Goal: Communication & Community: Answer question/provide support

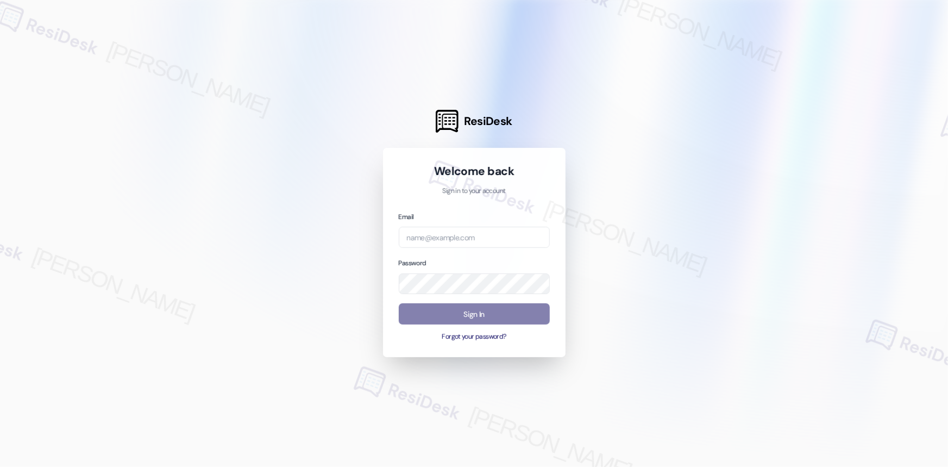
type input "automated-surveys-res_prop-[PERSON_NAME].acueza@res_[DOMAIN_NAME]"
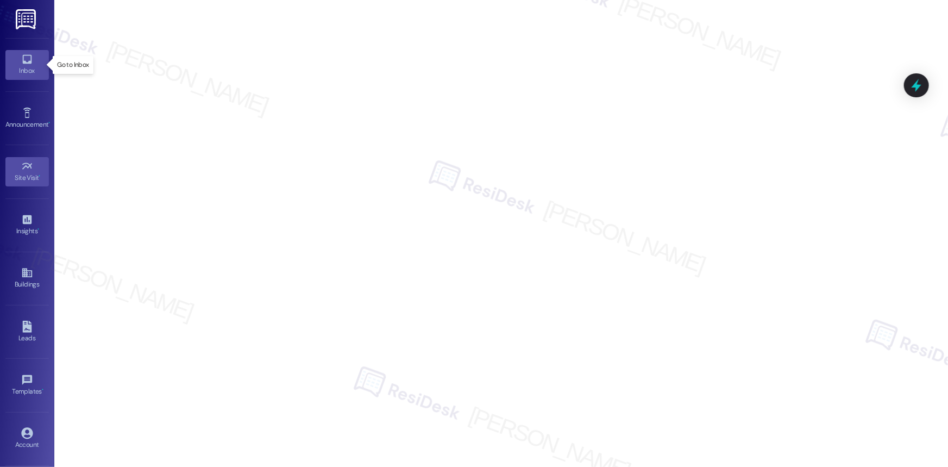
click at [21, 65] on icon at bounding box center [27, 59] width 12 height 12
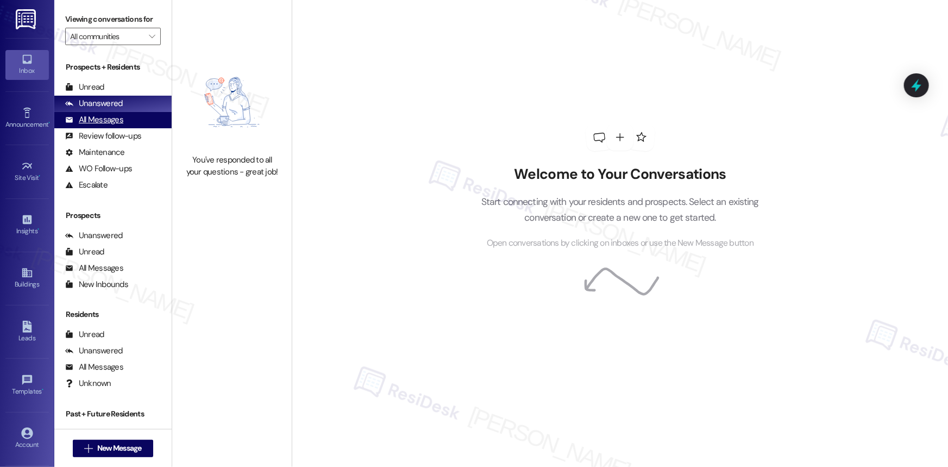
click at [108, 116] on div "All Messages" at bounding box center [94, 119] width 58 height 11
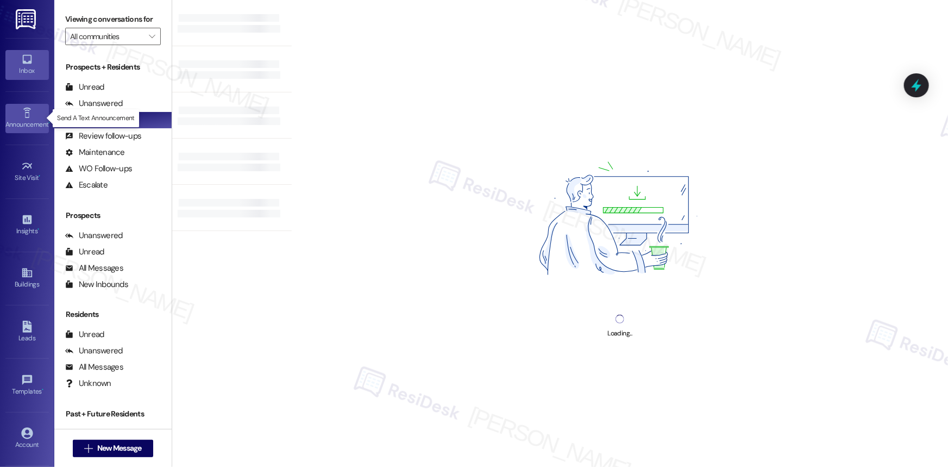
click at [21, 109] on icon at bounding box center [27, 113] width 12 height 12
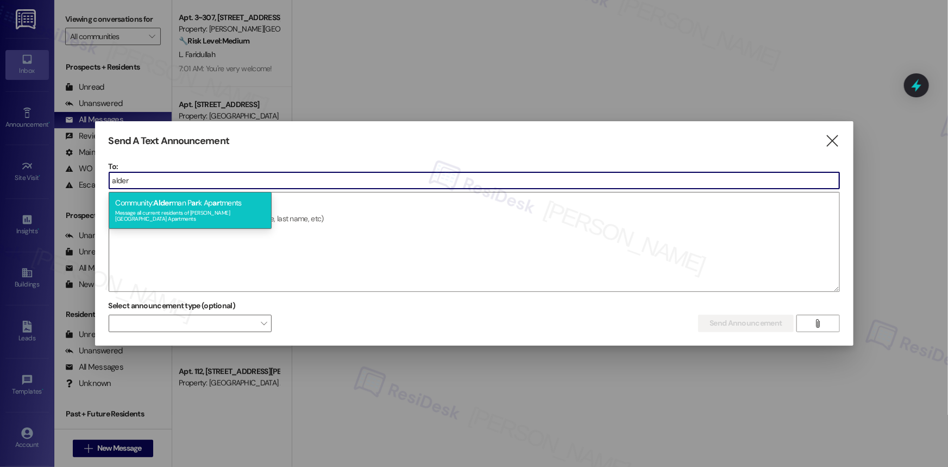
type input "alder"
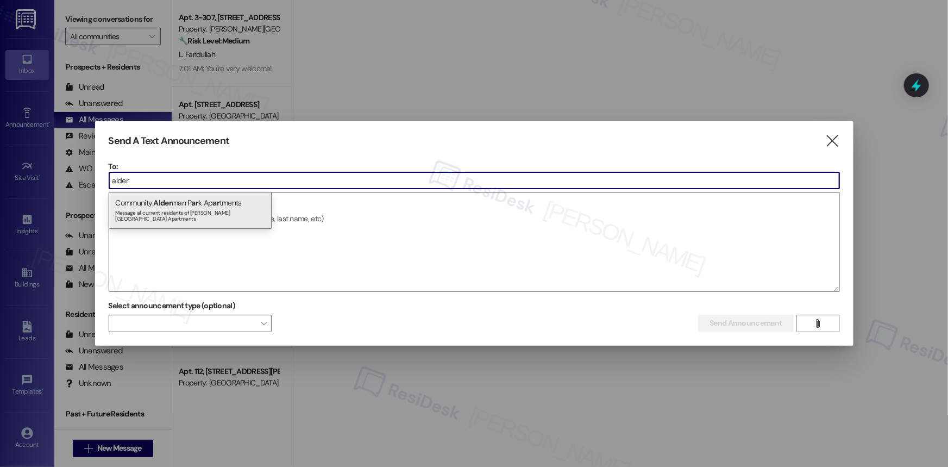
click at [160, 208] on div "Message all current residents of [PERSON_NAME][GEOGRAPHIC_DATA] Apartments" at bounding box center [190, 214] width 150 height 15
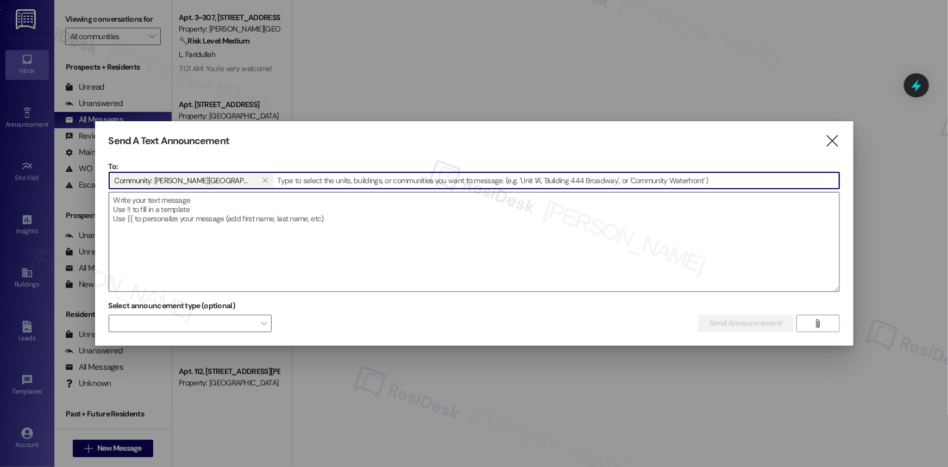
click at [160, 209] on textarea at bounding box center [474, 241] width 730 height 99
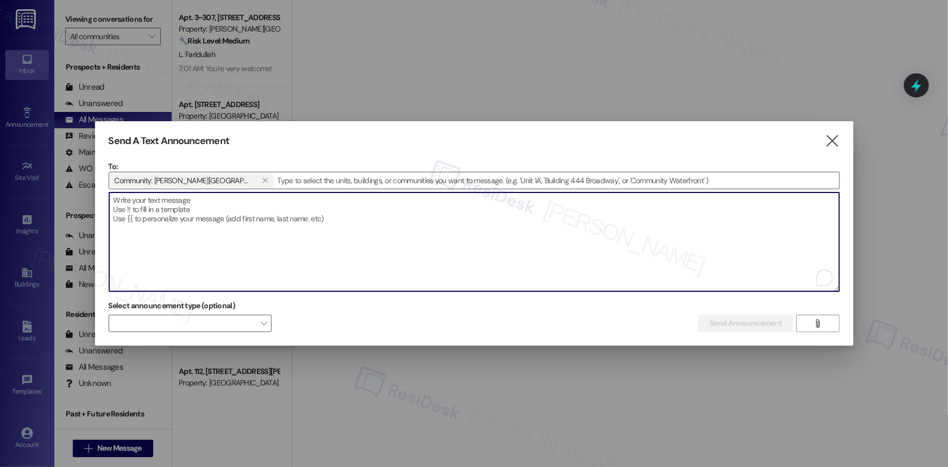
paste textarea "Hi {{first_name}}, Fire Extinguisher Inspection Notice (9/19) Please place your…"
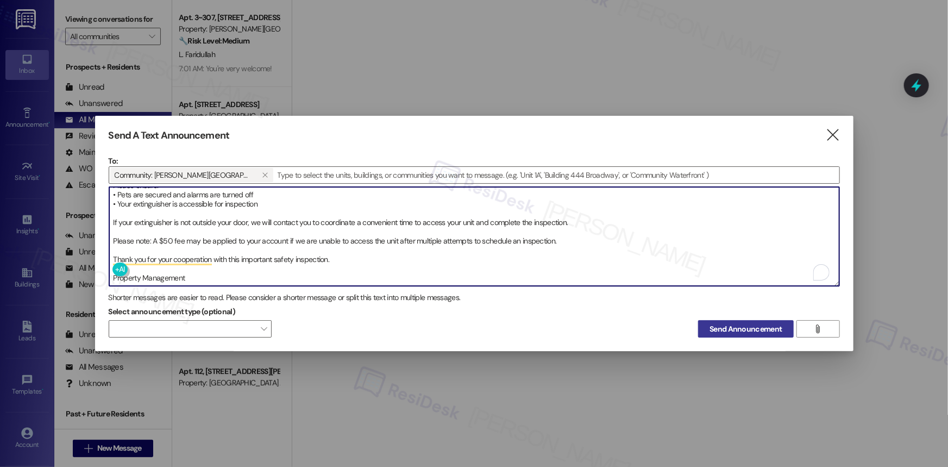
type textarea "Hi {{first_name}}, Fire Extinguisher Inspection Notice (9/19) Please place your…"
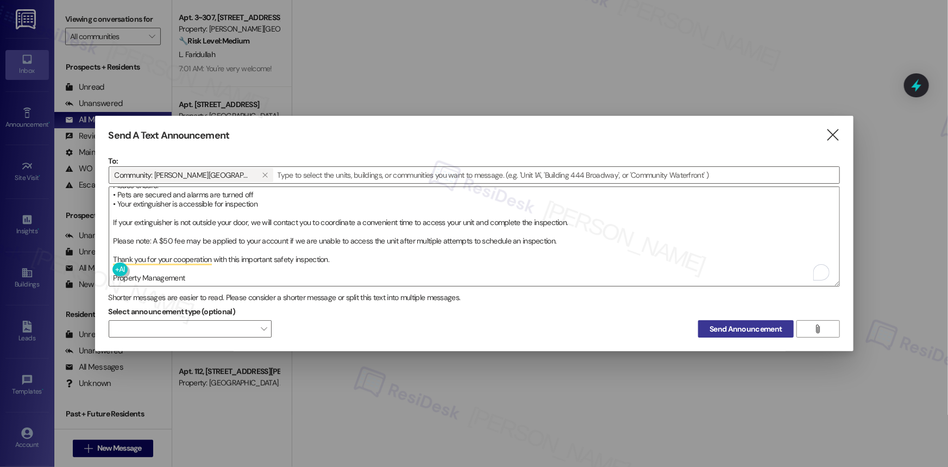
click at [726, 328] on span "Send Announcement" at bounding box center [745, 328] width 72 height 11
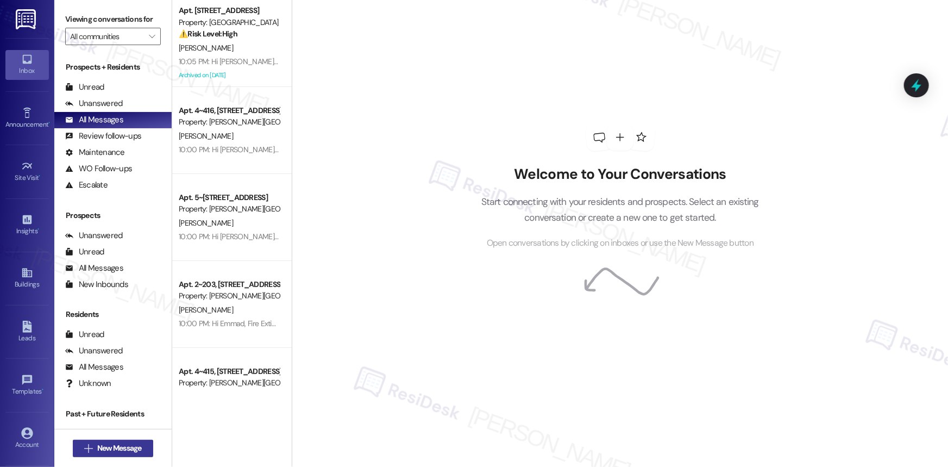
click at [141, 448] on span "New Message" at bounding box center [119, 447] width 49 height 11
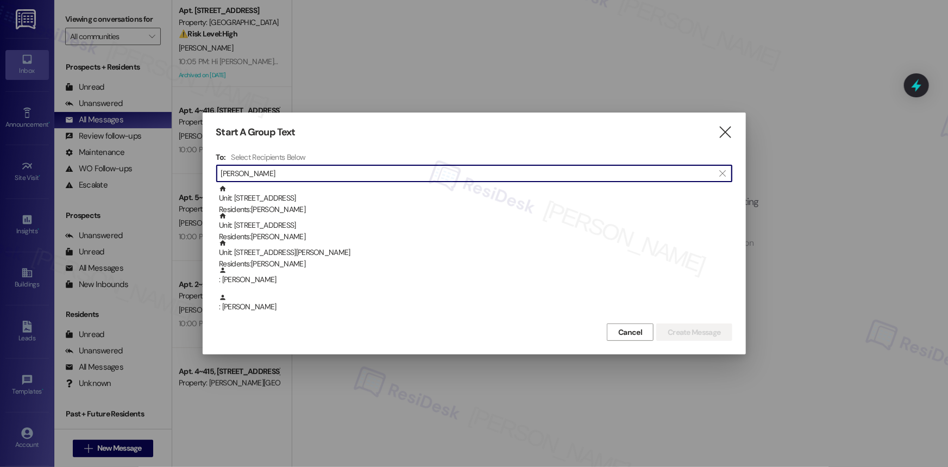
type input "[PERSON_NAME]"
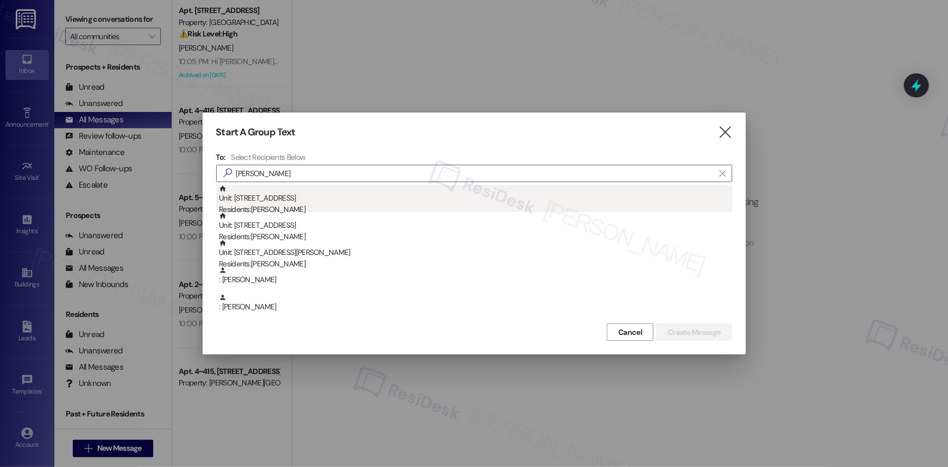
click at [322, 199] on div "Unit: [STREET_ADDRESS] Residents: [PERSON_NAME]" at bounding box center [475, 200] width 513 height 31
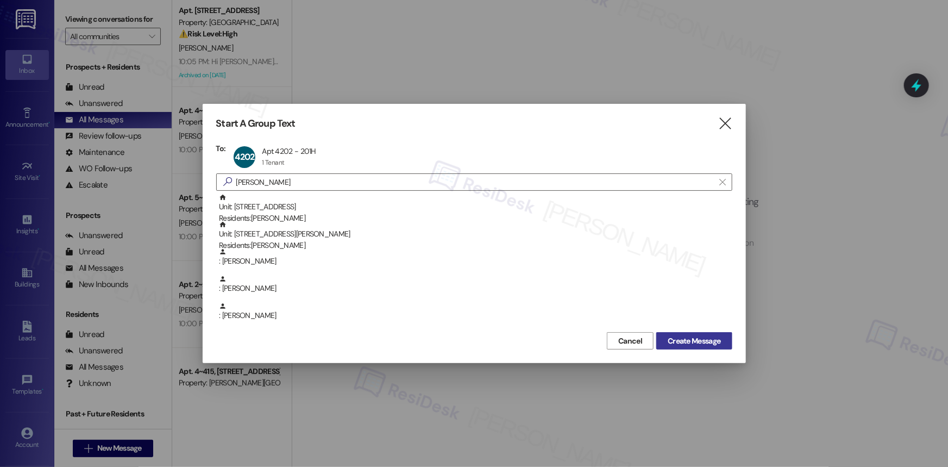
click at [688, 340] on span "Create Message" at bounding box center [694, 340] width 53 height 11
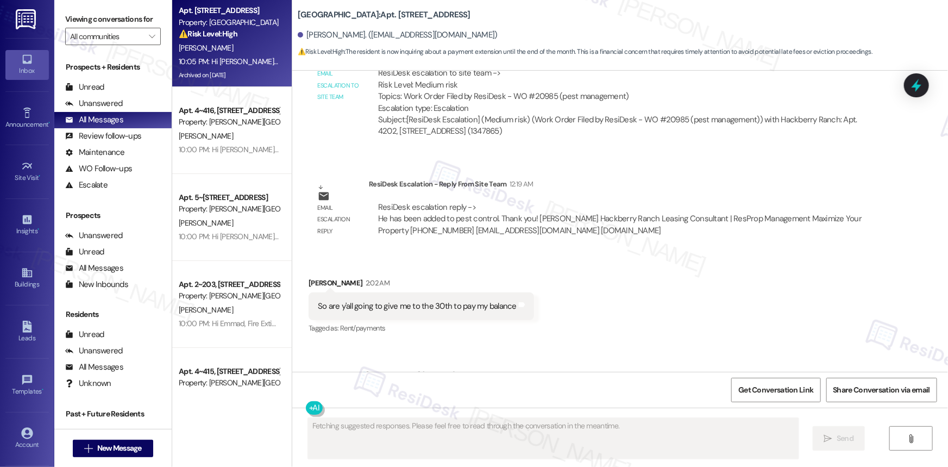
scroll to position [24391, 0]
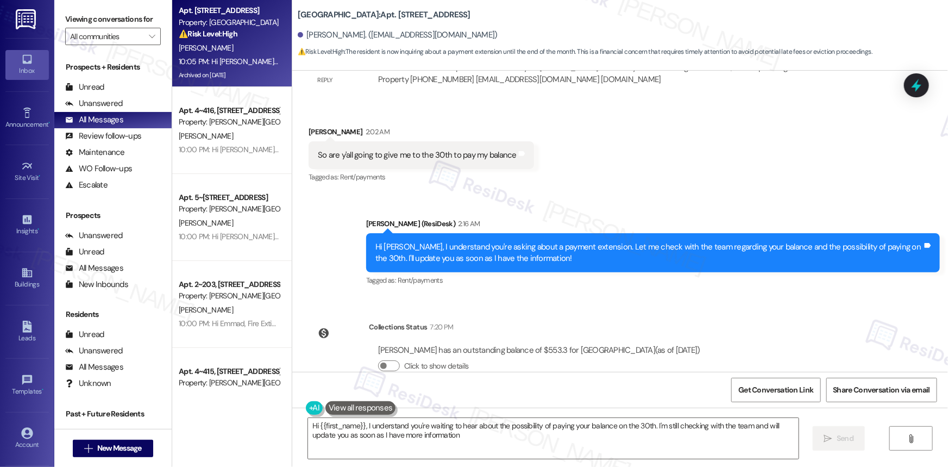
type textarea "Hi {{first_name}}, I understand you're waiting to hear about the possibility of…"
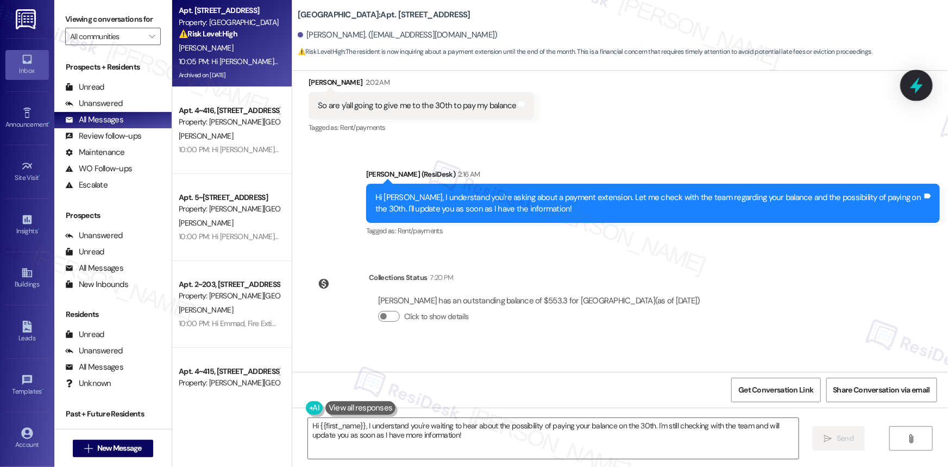
click at [917, 86] on icon at bounding box center [916, 85] width 13 height 17
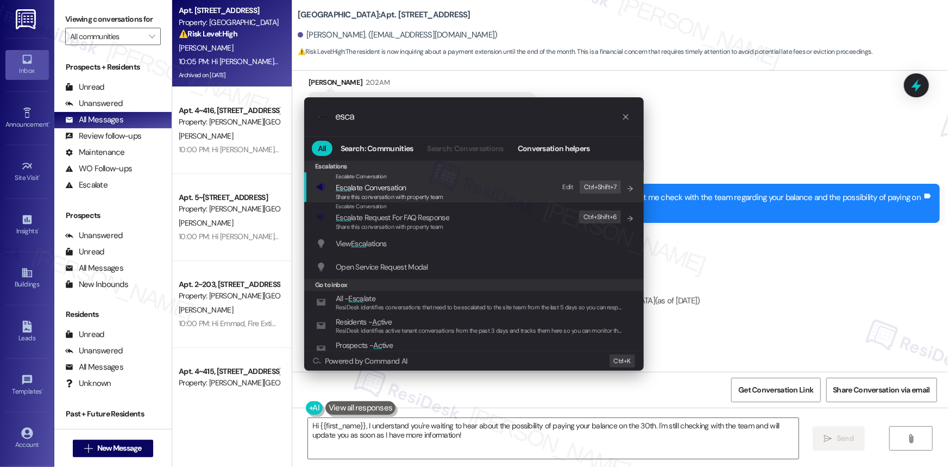
type input "esca"
click at [379, 187] on span "Esca late Conversation" at bounding box center [371, 187] width 70 height 10
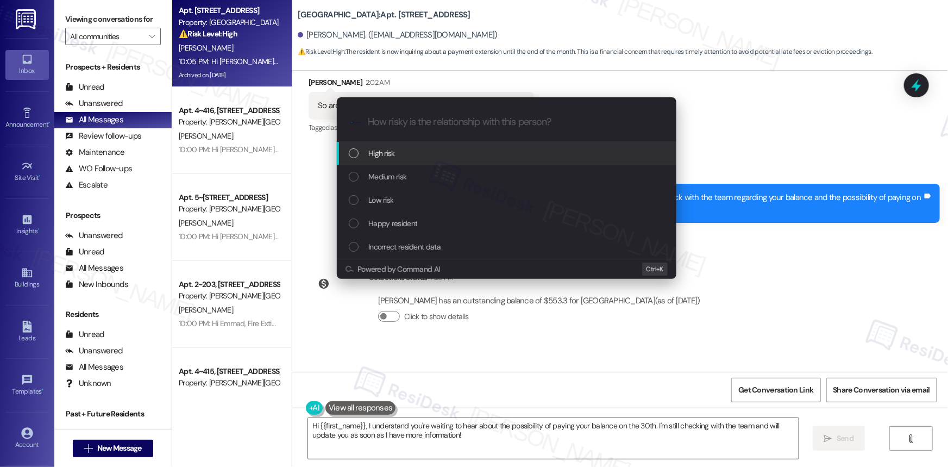
click at [355, 158] on div "List of options" at bounding box center [354, 153] width 10 height 10
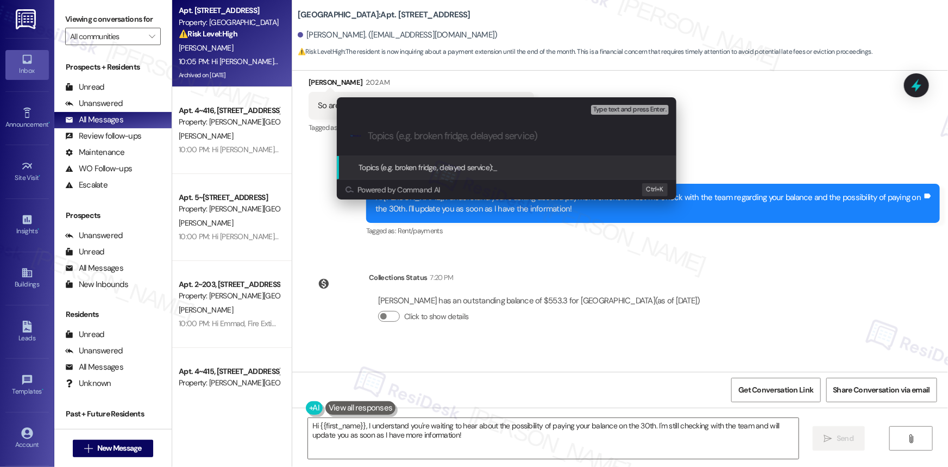
click at [385, 141] on input "Topics (e.g. broken fridge, delayed service)" at bounding box center [515, 135] width 295 height 11
type input "D"
type input "Late Payment Inquiry"
drag, startPoint x: 636, startPoint y: 106, endPoint x: 491, endPoint y: 170, distance: 158.6
click at [494, 171] on div "Escalate Conversation High risk Topics (e.g. broken fridge, delayed service) An…" at bounding box center [506, 148] width 339 height 102
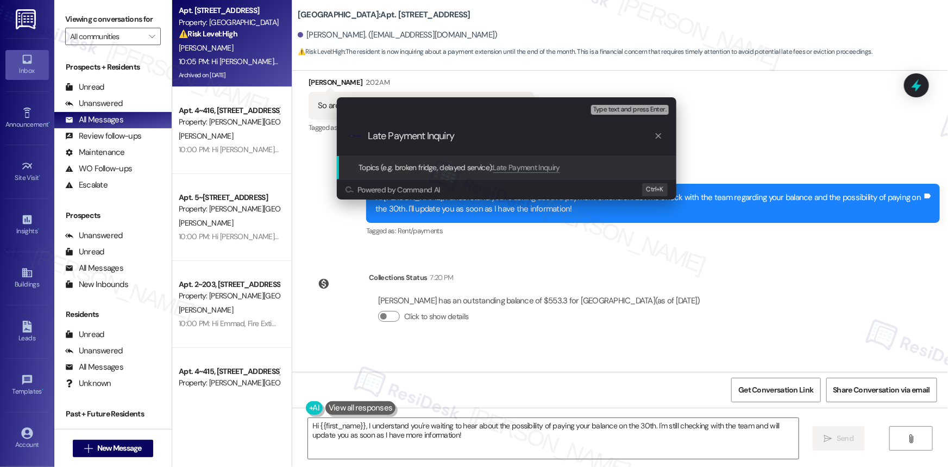
click at [451, 168] on span "Topics (e.g. broken fridge, delayed service):" at bounding box center [425, 167] width 135 height 10
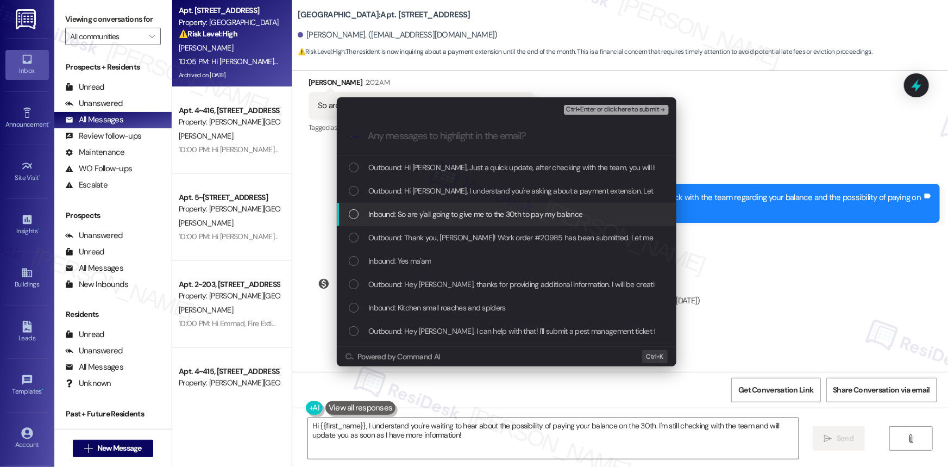
click at [354, 212] on div "List of options" at bounding box center [354, 214] width 10 height 10
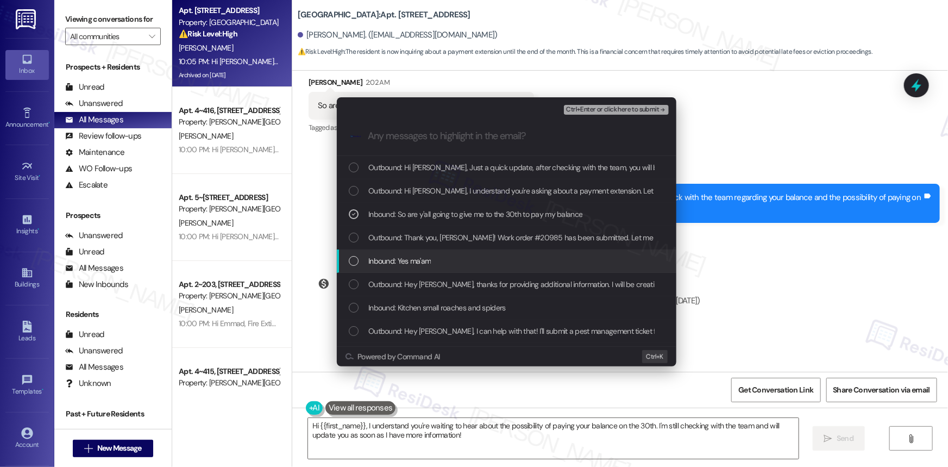
click at [354, 260] on div "List of options" at bounding box center [354, 261] width 10 height 10
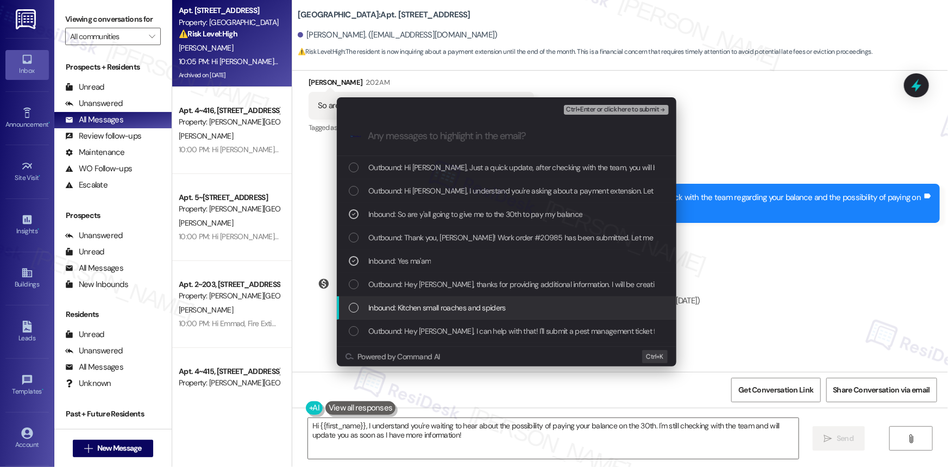
click at [356, 310] on div "List of options" at bounding box center [354, 308] width 10 height 10
click at [348, 306] on div "Inbound: Kitchen small roaches and spiders" at bounding box center [506, 307] width 339 height 23
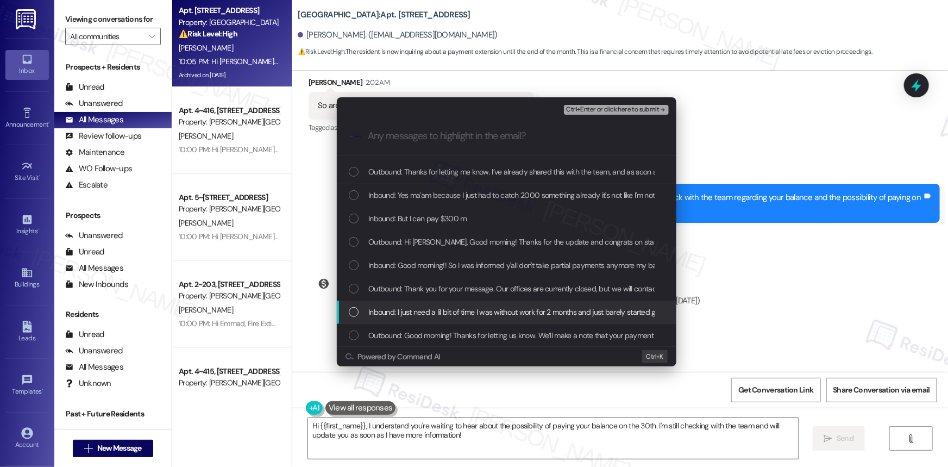
scroll to position [247, 0]
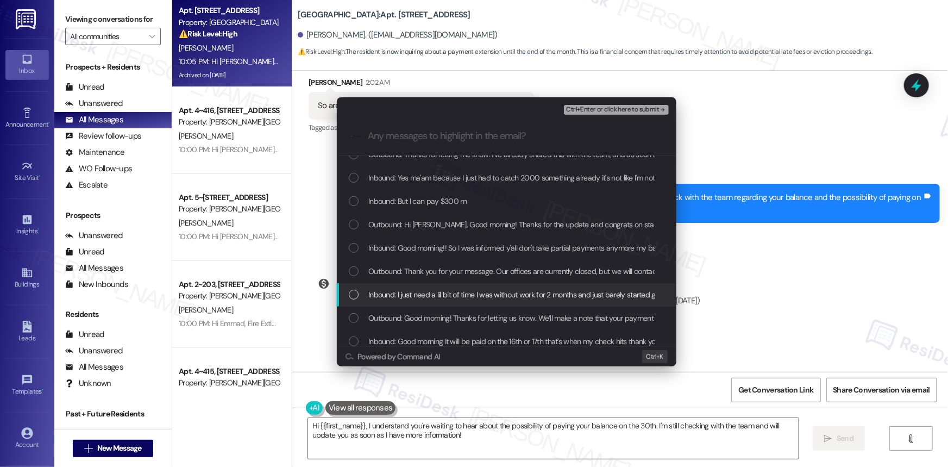
click at [353, 294] on div "List of options" at bounding box center [354, 294] width 10 height 10
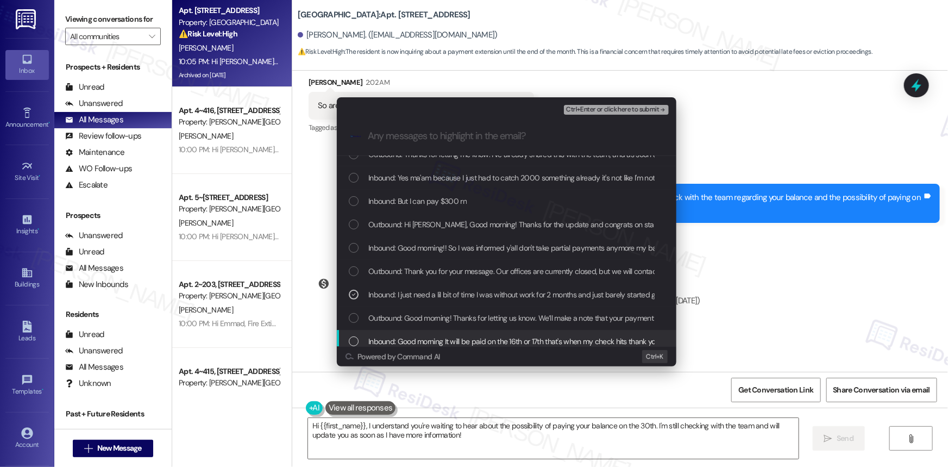
click at [352, 337] on div "List of options" at bounding box center [354, 341] width 10 height 10
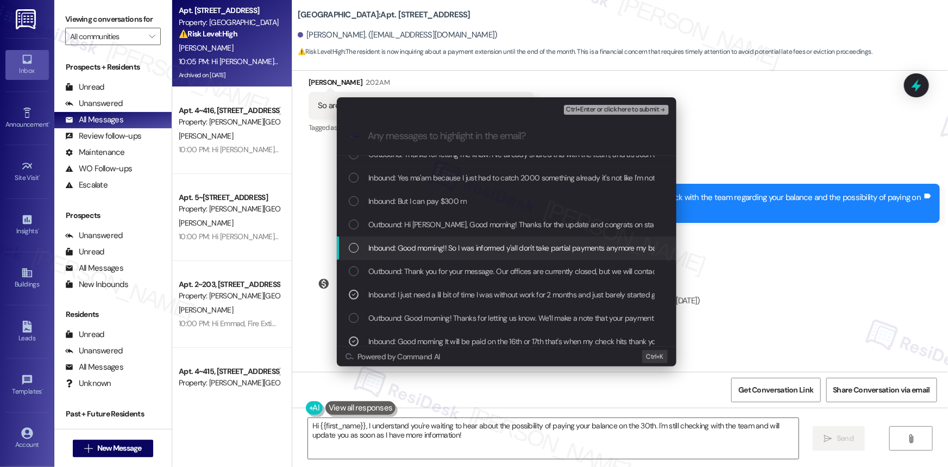
click at [352, 246] on div "List of options" at bounding box center [354, 248] width 10 height 10
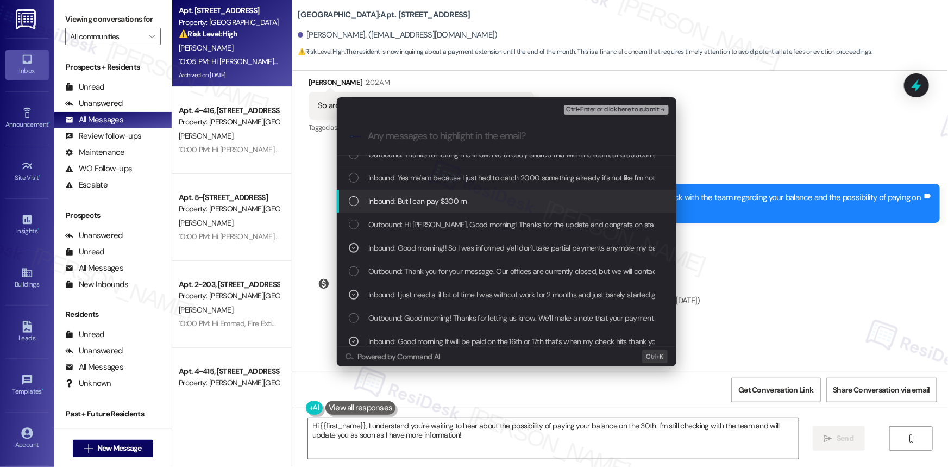
click at [354, 200] on div "List of options" at bounding box center [354, 201] width 10 height 10
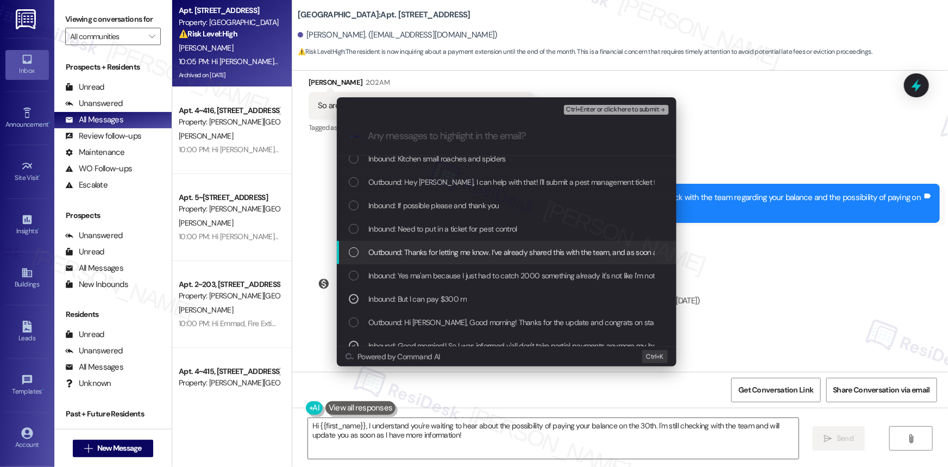
scroll to position [148, 0]
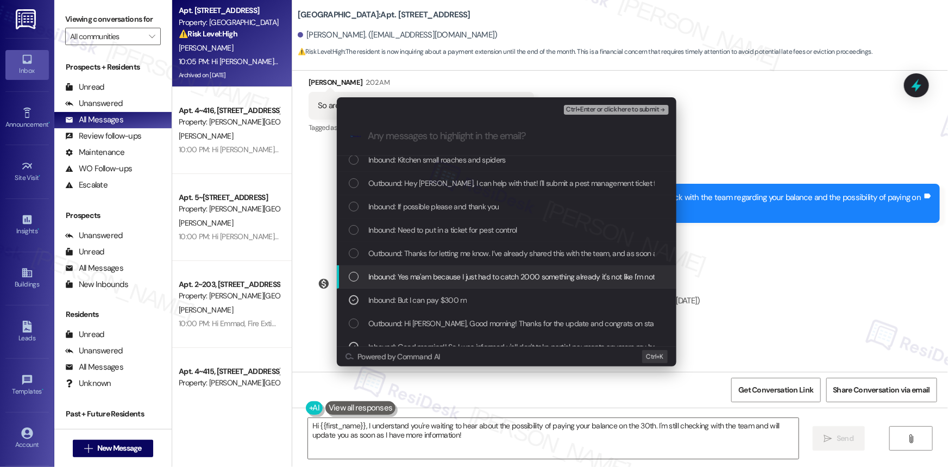
click at [353, 272] on div "List of options" at bounding box center [354, 277] width 10 height 10
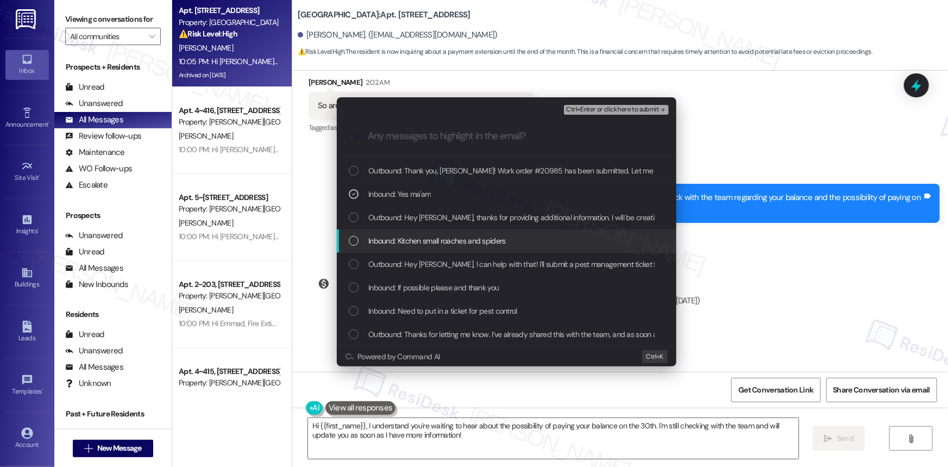
scroll to position [49, 0]
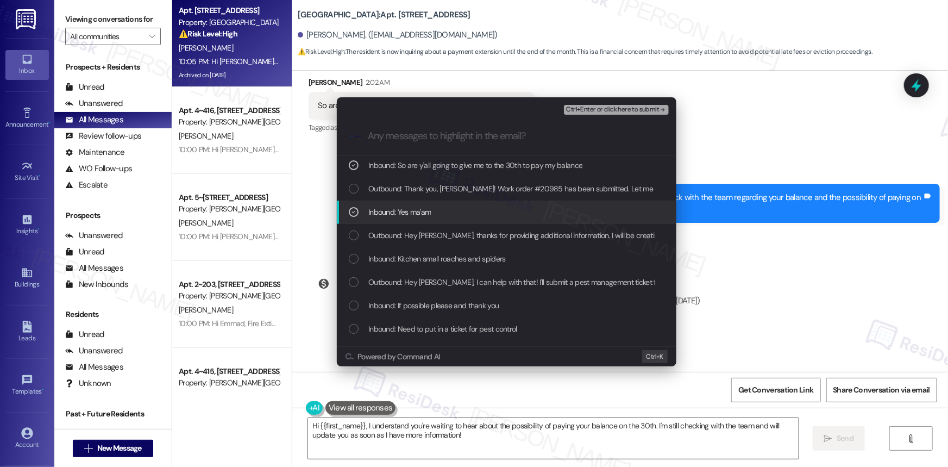
click at [351, 209] on icon "List of options" at bounding box center [354, 212] width 8 height 8
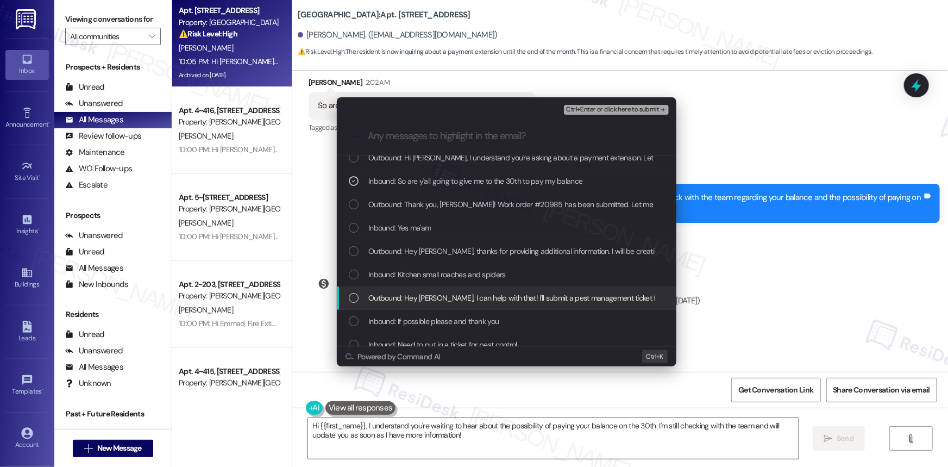
scroll to position [98, 0]
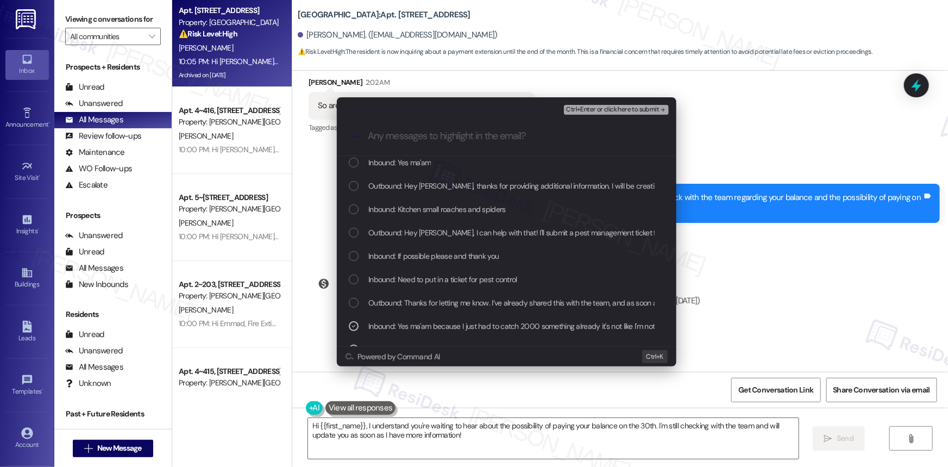
click at [632, 108] on span "Ctrl+Enter or click here to submit" at bounding box center [612, 110] width 93 height 8
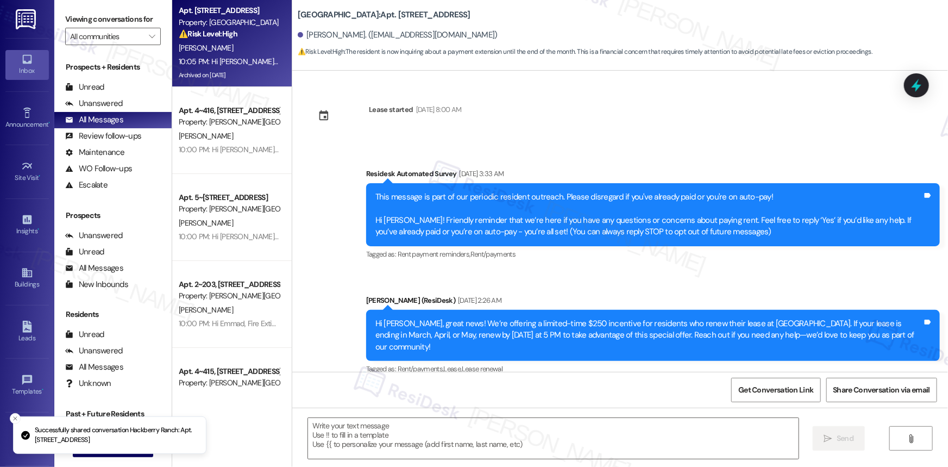
scroll to position [24391, 0]
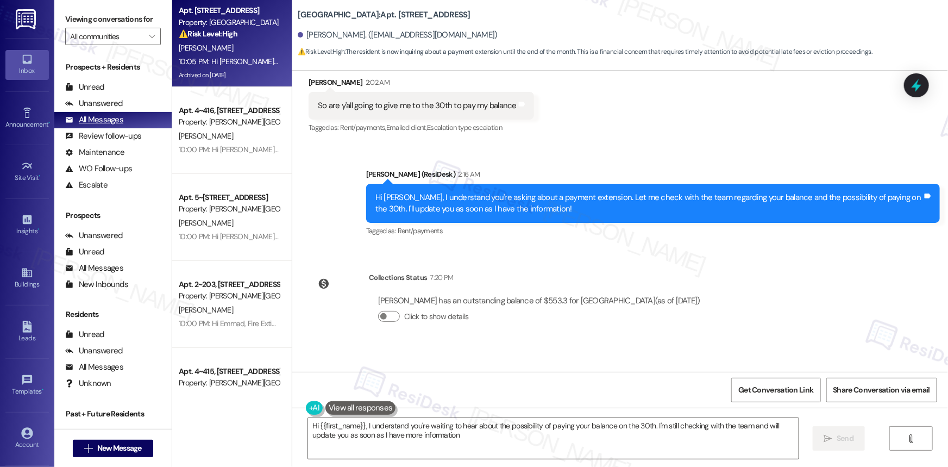
type textarea "Hi {{first_name}}, I understand you're waiting to hear about the possibility of…"
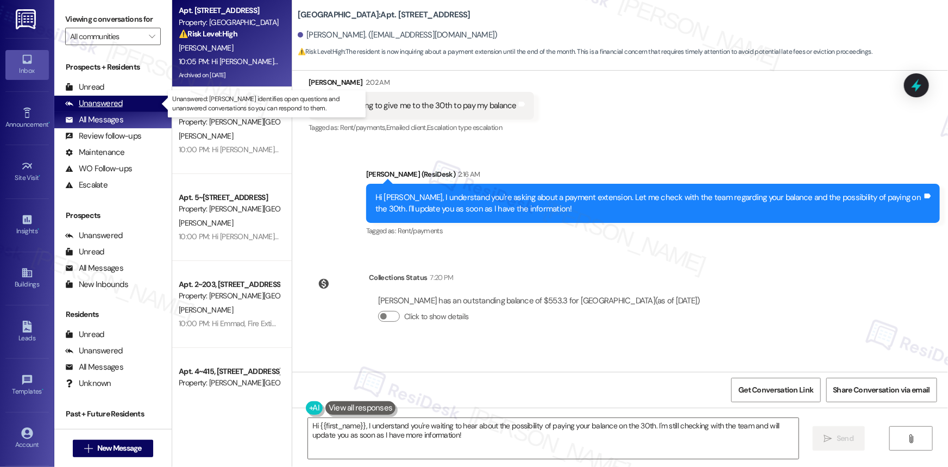
click at [116, 104] on div "Unanswered" at bounding box center [94, 103] width 58 height 11
